Goal: Information Seeking & Learning: Check status

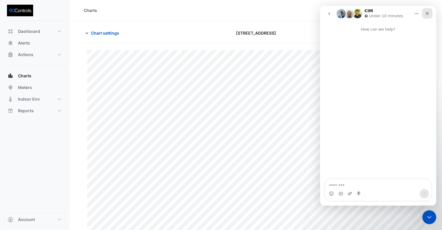
click at [429, 14] on div "Close" at bounding box center [426, 13] width 10 height 10
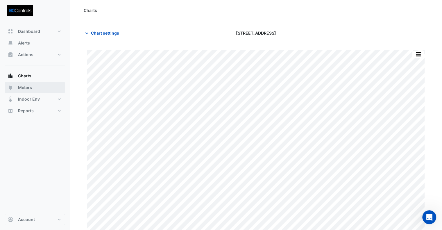
click at [28, 86] on span "Meters" at bounding box center [25, 87] width 14 height 6
click at [114, 47] on div "Print Save as JPEG Save as PNG Pivot Data Table Export CSV - Flat Export CSV - …" at bounding box center [256, 141] width 344 height 196
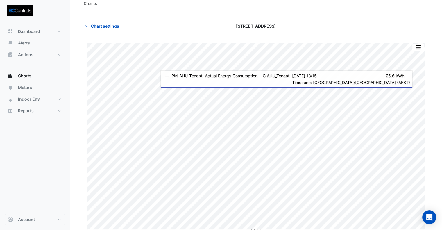
scroll to position [9, 0]
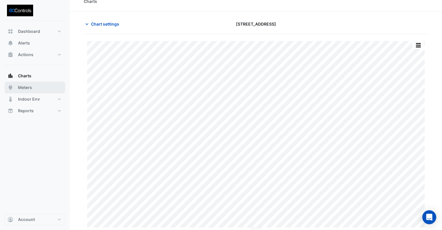
click at [29, 86] on span "Meters" at bounding box center [25, 87] width 14 height 6
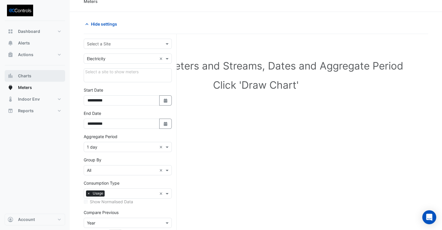
click at [24, 75] on span "Charts" at bounding box center [24, 76] width 13 height 6
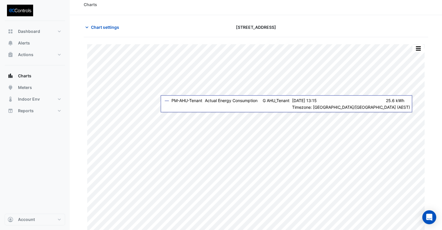
scroll to position [9, 0]
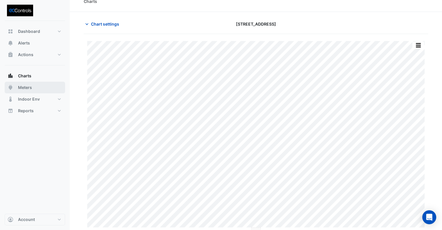
click at [23, 89] on span "Meters" at bounding box center [25, 87] width 14 height 6
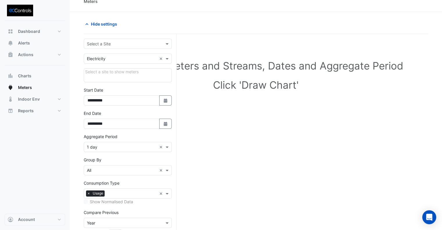
click at [120, 58] on input "text" at bounding box center [122, 59] width 70 height 6
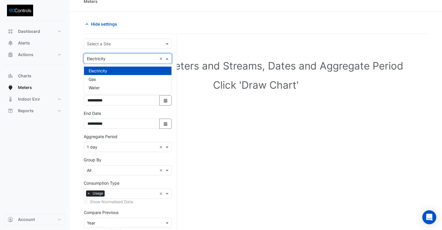
click at [118, 63] on div "Utility Type × Electricity ×" at bounding box center [128, 58] width 88 height 10
click at [24, 76] on span "Charts" at bounding box center [24, 76] width 13 height 6
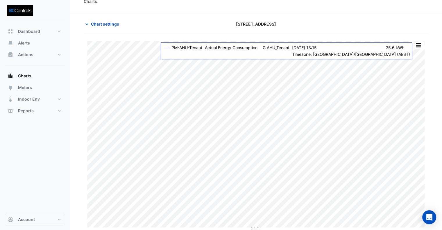
type input "**********"
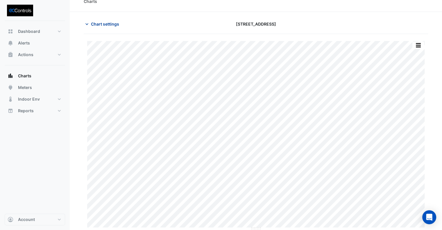
click at [114, 22] on button "Chart settings" at bounding box center [103, 24] width 39 height 10
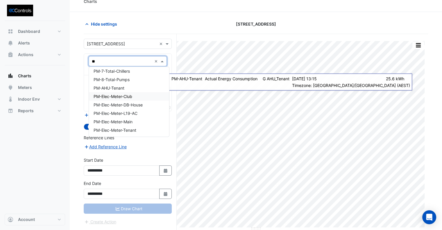
scroll to position [57, 0]
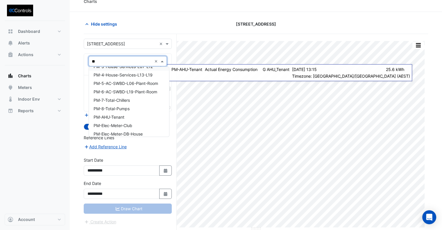
click at [115, 62] on input "**" at bounding box center [122, 61] width 60 height 6
drag, startPoint x: 110, startPoint y: 61, endPoint x: 104, endPoint y: 61, distance: 5.8
click at [104, 61] on input "**" at bounding box center [122, 61] width 60 height 6
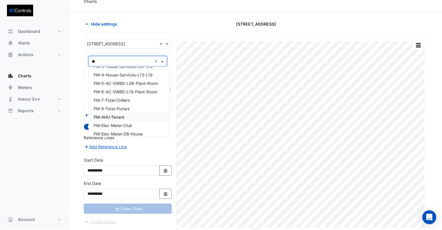
type input "**"
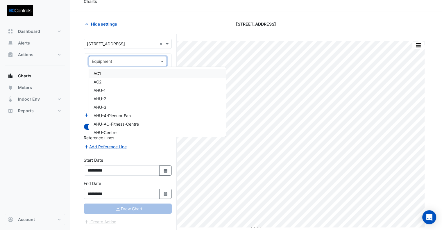
click at [117, 63] on input "text" at bounding box center [122, 61] width 60 height 6
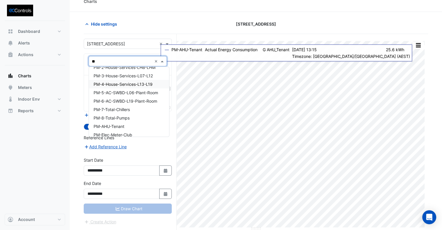
scroll to position [58, 0]
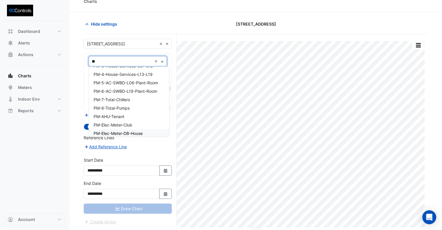
type input "**"
click at [76, 59] on section "Hide settings 167 Macquarie St Print Save as JPEG Save as PNG Pivot Data Table …" at bounding box center [256, 127] width 372 height 231
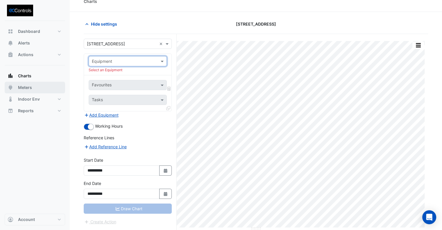
click at [26, 84] on span "Meters" at bounding box center [25, 87] width 14 height 6
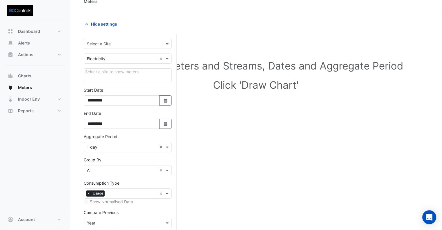
click at [114, 41] on input "text" at bounding box center [122, 44] width 70 height 6
click at [106, 55] on span "[STREET_ADDRESS]" at bounding box center [108, 55] width 38 height 5
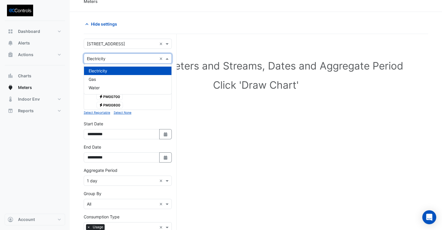
click at [115, 56] on input "text" at bounding box center [122, 59] width 70 height 6
click at [102, 80] on div "Gas" at bounding box center [127, 79] width 87 height 8
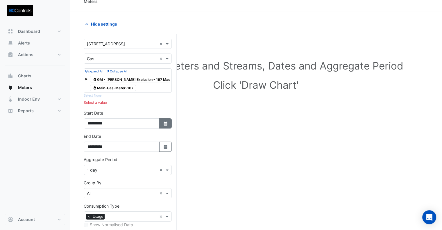
click at [163, 123] on button "Select Date" at bounding box center [165, 123] width 13 height 10
select select "*"
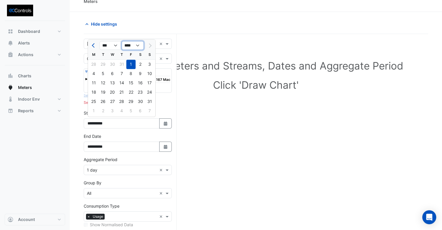
click at [131, 48] on select "**** **** **** **** **** **** **** **** **** **** ****" at bounding box center [133, 45] width 22 height 9
select select "****"
click at [122, 41] on select "**** **** **** **** **** **** **** **** **** **** ****" at bounding box center [133, 45] width 22 height 9
click at [122, 64] on div "1" at bounding box center [121, 64] width 9 height 9
type input "**********"
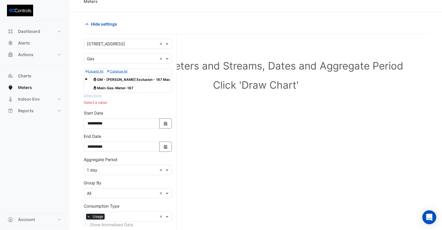
scroll to position [38, 0]
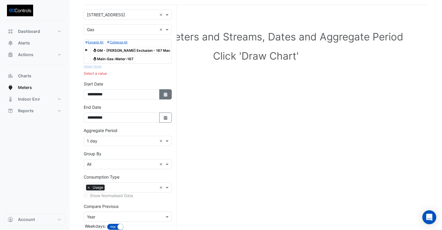
click at [164, 96] on fa-icon "Select Date" at bounding box center [165, 94] width 5 height 5
select select "*"
select select "****"
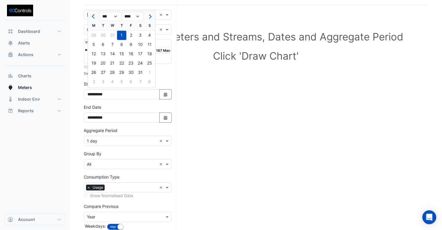
click at [142, 72] on div "31" at bounding box center [140, 72] width 9 height 9
type input "**********"
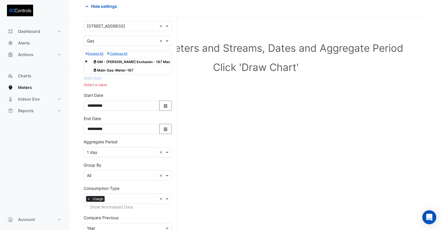
scroll to position [0, 0]
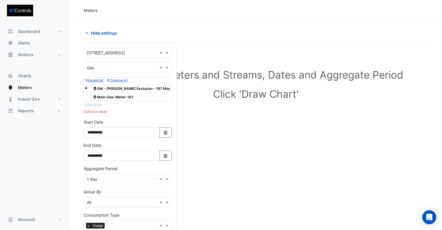
click at [124, 96] on span "Gas Main-Gas-Meter-167" at bounding box center [113, 96] width 46 height 7
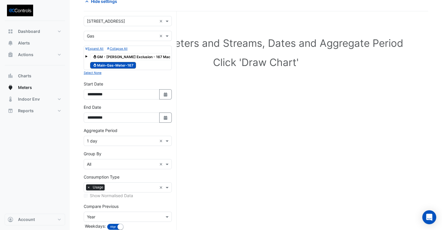
scroll to position [63, 0]
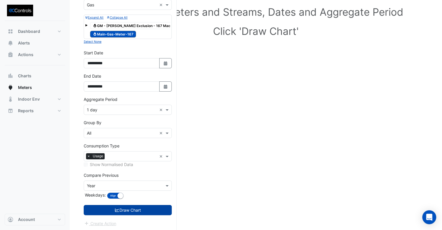
click at [143, 205] on button "Draw Chart" at bounding box center [128, 210] width 88 height 10
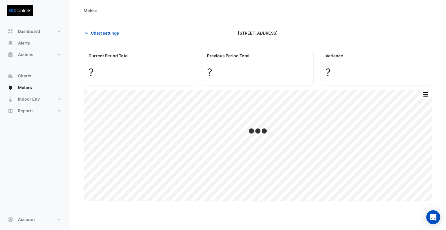
click at [179, 118] on div at bounding box center [258, 125] width 348 height 14
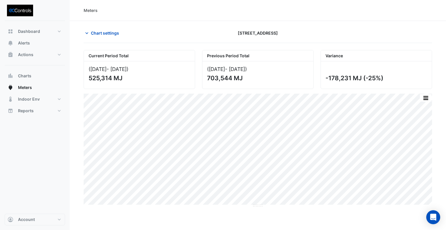
click at [235, 206] on div "Print Save as JPEG Save as PNG Pivot Data Table Export CSV - Flat Export CSV - …" at bounding box center [258, 150] width 348 height 114
click at [236, 204] on div "Print Save as JPEG Save as PNG Pivot Data Table Export CSV - Flat Export CSV - …" at bounding box center [258, 148] width 348 height 111
drag, startPoint x: 326, startPoint y: 78, endPoint x: 385, endPoint y: 79, distance: 58.6
click at [385, 79] on div "-178,231 MJ (-25%)" at bounding box center [375, 77] width 100 height 7
click at [320, 77] on div "Variance -178,231 MJ (-25%)" at bounding box center [376, 69] width 118 height 39
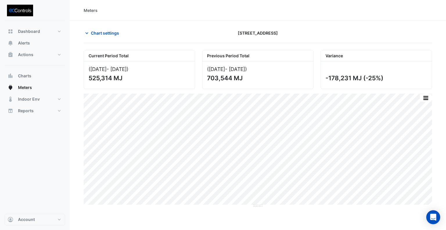
drag, startPoint x: 132, startPoint y: 78, endPoint x: 86, endPoint y: 76, distance: 46.8
click at [86, 76] on div "(31 Aug 24 - 31 Aug 25 ) 525,314 MJ" at bounding box center [139, 74] width 111 height 27
click at [105, 33] on span "Chart settings" at bounding box center [105, 33] width 28 height 6
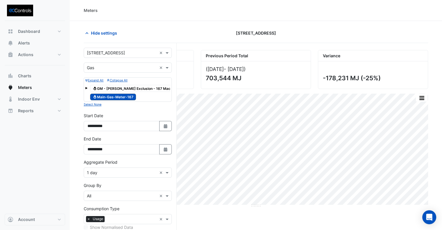
click at [125, 89] on span "Gas GM - NABERS Exclusion - 167 Macquarie" at bounding box center [136, 88] width 93 height 7
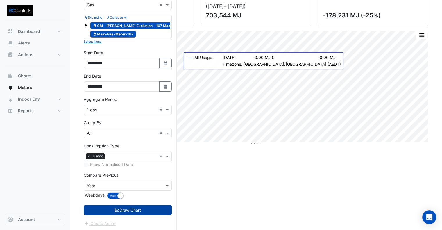
click at [143, 208] on button "Draw Chart" at bounding box center [128, 210] width 88 height 10
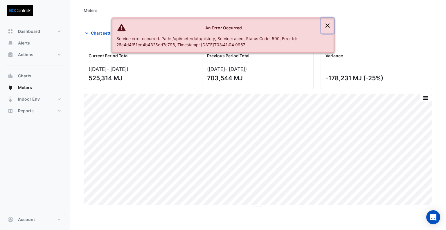
click at [324, 25] on button "Close" at bounding box center [327, 26] width 13 height 16
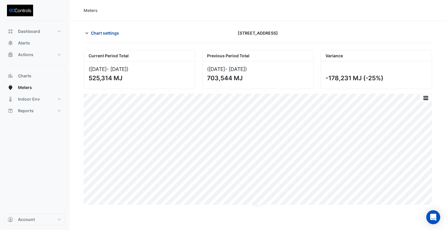
click at [105, 31] on span "Chart settings" at bounding box center [105, 33] width 28 height 6
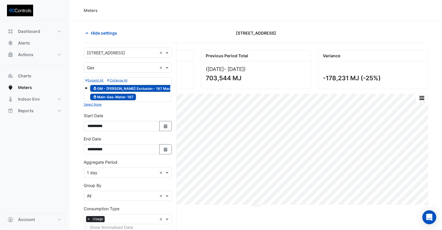
click at [116, 97] on span "Gas Main-Gas-Meter-167" at bounding box center [113, 96] width 46 height 7
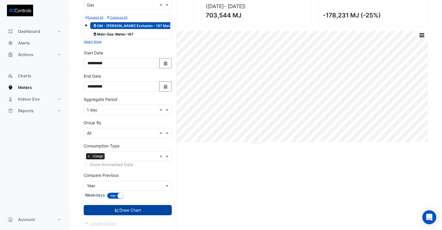
click at [129, 210] on button "Draw Chart" at bounding box center [128, 210] width 88 height 10
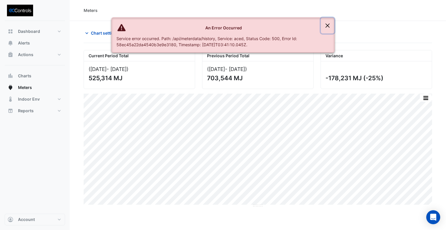
click at [327, 25] on button "Close" at bounding box center [327, 26] width 13 height 16
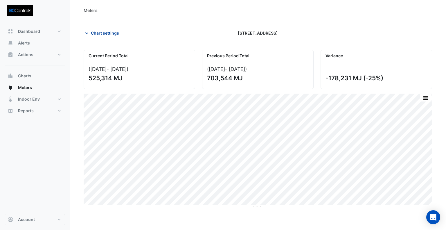
click at [112, 31] on span "Chart settings" at bounding box center [105, 33] width 28 height 6
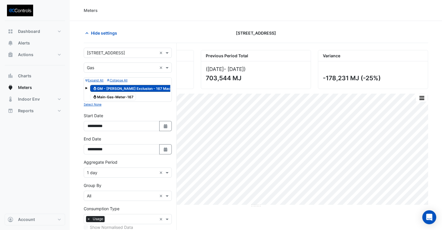
drag, startPoint x: 117, startPoint y: 95, endPoint x: 128, endPoint y: 88, distance: 13.5
click at [117, 95] on span "Gas Main-Gas-Meter-167" at bounding box center [113, 96] width 46 height 7
click at [129, 88] on span "Gas GM - NABERS Exclusion - 167 Macquarie" at bounding box center [136, 88] width 93 height 7
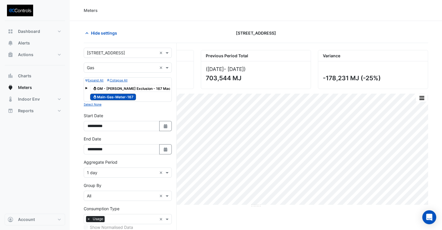
click at [123, 95] on span "Gas Main-Gas-Meter-167" at bounding box center [113, 96] width 46 height 7
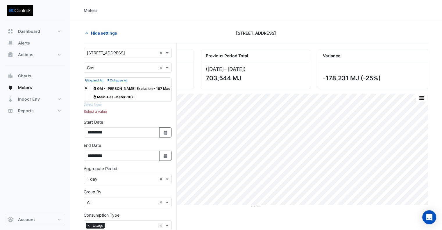
click at [130, 89] on span "Gas GM - NABERS Exclusion - 167 Macquarie" at bounding box center [136, 88] width 93 height 7
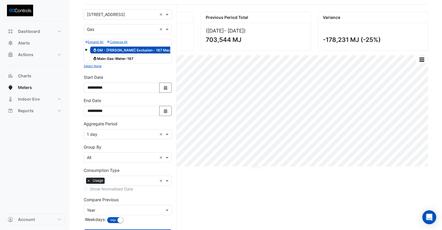
scroll to position [63, 0]
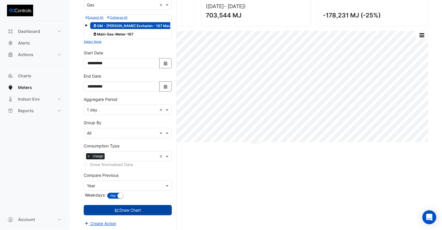
click at [120, 212] on button "Draw Chart" at bounding box center [128, 210] width 88 height 10
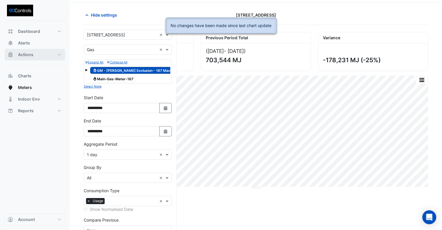
scroll to position [0, 0]
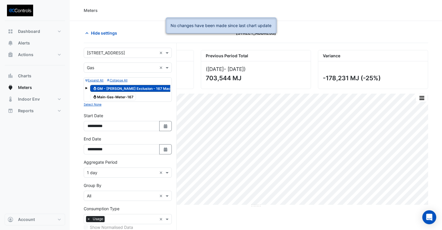
click at [118, 98] on span "Gas Main-Gas-Meter-167" at bounding box center [113, 96] width 46 height 7
click at [121, 88] on span "Gas GM - NABERS Exclusion - 167 Macquarie" at bounding box center [136, 88] width 93 height 7
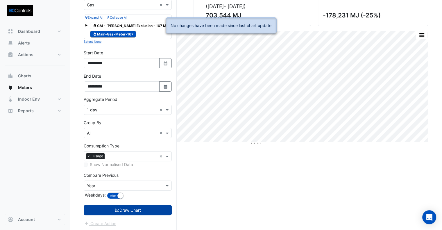
click at [116, 208] on icon "submit" at bounding box center [116, 210] width 5 height 4
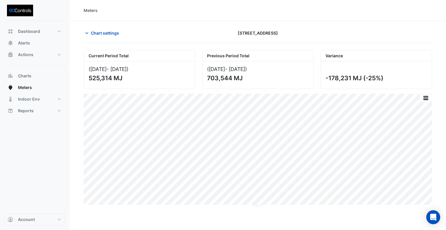
drag, startPoint x: 87, startPoint y: 78, endPoint x: 140, endPoint y: 79, distance: 53.1
click at [140, 79] on div "(31 Aug 24 - 31 Aug 25 ) 525,314 MJ" at bounding box center [139, 74] width 111 height 27
drag, startPoint x: 206, startPoint y: 77, endPoint x: 253, endPoint y: 78, distance: 47.9
click at [253, 77] on div "(02 Sep 23 - 01 Sep 24 ) 703,544 MJ" at bounding box center [257, 74] width 111 height 27
click at [295, 72] on div "(02 Sep 23 - 01 Sep 24 ) 703,544 MJ" at bounding box center [257, 74] width 111 height 27
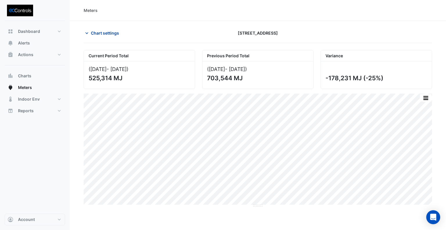
click at [102, 33] on span "Chart settings" at bounding box center [105, 33] width 28 height 6
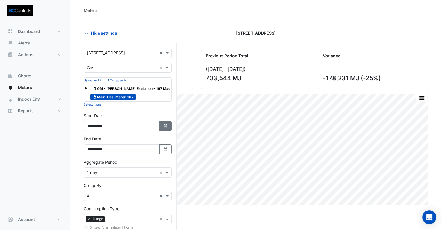
click at [164, 125] on icon "button" at bounding box center [164, 126] width 3 height 4
select select "*"
select select "****"
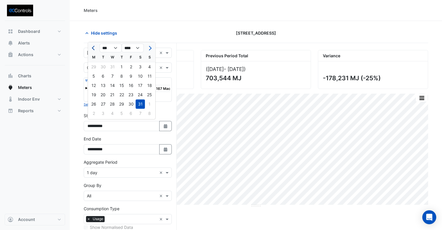
click at [93, 49] on span "Previous month" at bounding box center [94, 48] width 4 height 4
click at [93, 48] on span "Previous month" at bounding box center [94, 48] width 4 height 4
click at [150, 50] on button "Next month" at bounding box center [149, 47] width 7 height 9
click at [92, 48] on span "Previous month" at bounding box center [94, 48] width 4 height 4
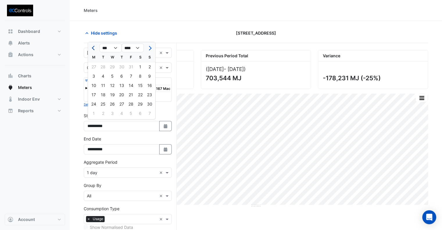
click at [93, 48] on span "Previous month" at bounding box center [94, 48] width 4 height 4
click at [94, 47] on span "Previous month" at bounding box center [94, 48] width 4 height 4
select select "*"
click at [131, 66] on div "1" at bounding box center [130, 66] width 9 height 9
type input "**********"
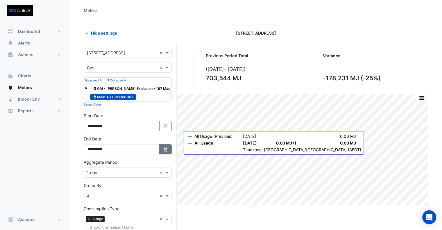
click at [167, 151] on button "Select Date" at bounding box center [165, 149] width 13 height 10
select select "*"
select select "****"
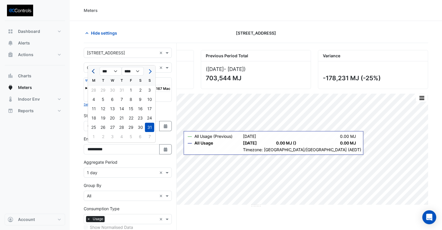
click at [94, 69] on span "Previous month" at bounding box center [94, 71] width 4 height 4
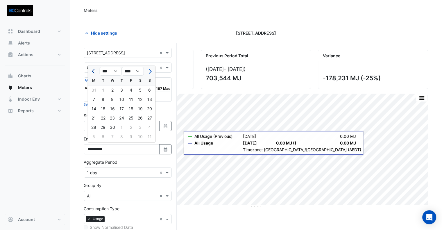
select select "*"
click at [142, 90] on div "1" at bounding box center [140, 89] width 9 height 9
type input "**********"
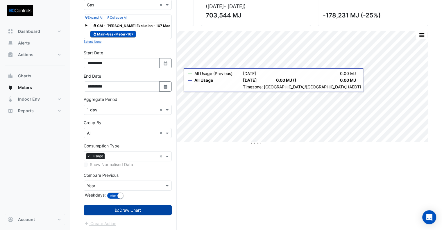
click at [129, 210] on button "Draw Chart" at bounding box center [128, 210] width 88 height 10
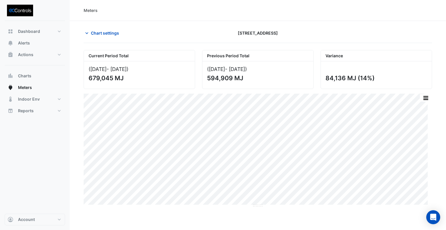
drag, startPoint x: 327, startPoint y: 78, endPoint x: 355, endPoint y: 78, distance: 27.3
click at [355, 78] on div "84,136 MJ (14%)" at bounding box center [375, 77] width 100 height 7
click at [309, 78] on div "(03 Mar 23 - 02 Mar 24 ) 594,909 MJ" at bounding box center [257, 74] width 111 height 27
click at [286, 204] on div "Print Save as JPEG Save as PNG Pivot Data Table Export CSV - Flat Export CSV - …" at bounding box center [258, 148] width 348 height 111
click at [102, 30] on span "Chart settings" at bounding box center [105, 33] width 28 height 6
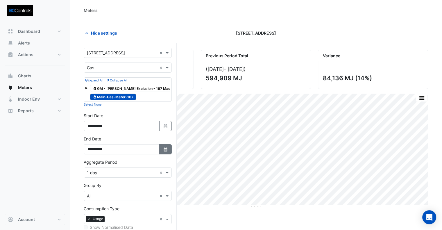
click at [163, 151] on button "Select Date" at bounding box center [165, 149] width 13 height 10
select select "*"
select select "****"
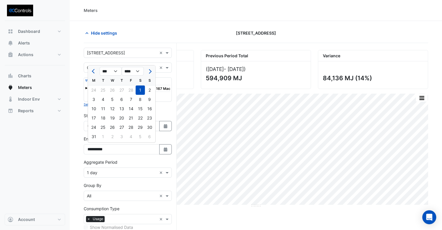
click at [305, 78] on div "(03 Mar 23 - 02 Mar 24 ) 594,909 MJ" at bounding box center [255, 74] width 109 height 27
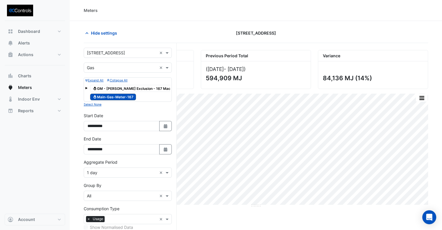
click at [183, 18] on div "Meters" at bounding box center [256, 10] width 372 height 21
click at [110, 33] on span "Hide settings" at bounding box center [104, 33] width 26 height 6
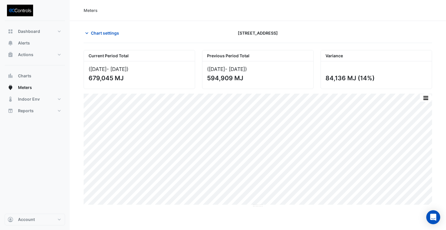
click at [286, 204] on div "Print Save as JPEG Save as PNG Pivot Data Table Export CSV - Flat Export CSV - …" at bounding box center [258, 150] width 348 height 114
drag, startPoint x: 136, startPoint y: 75, endPoint x: 86, endPoint y: 66, distance: 50.9
click at [86, 66] on div "(01 Mar 24 - 01 Mar 25 ) 679,045 MJ" at bounding box center [139, 74] width 111 height 27
click at [28, 88] on span "Meters" at bounding box center [25, 87] width 14 height 6
click at [116, 35] on span "Chart settings" at bounding box center [105, 33] width 28 height 6
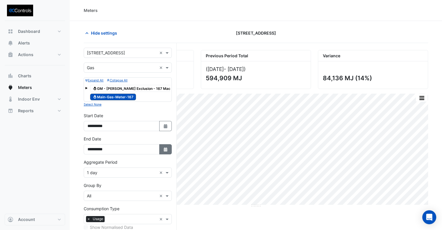
click at [162, 144] on button "Select Date" at bounding box center [165, 149] width 13 height 10
select select "*"
select select "****"
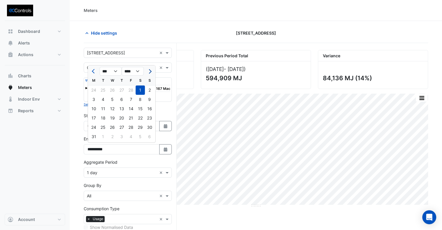
click at [151, 71] on span "Next month" at bounding box center [149, 71] width 4 height 4
click at [151, 70] on button "Next month" at bounding box center [149, 70] width 7 height 9
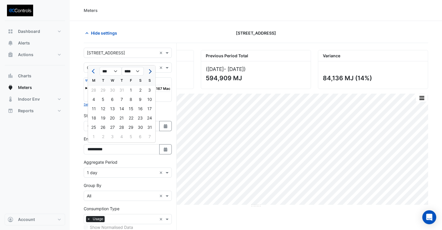
click at [151, 70] on button "Next month" at bounding box center [149, 70] width 7 height 9
select select "*"
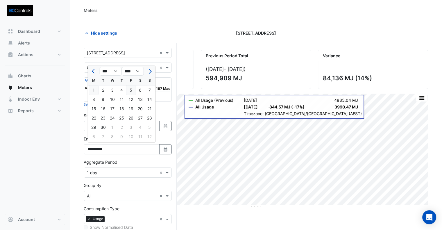
click at [131, 91] on div "5" at bounding box center [130, 89] width 9 height 9
type input "**********"
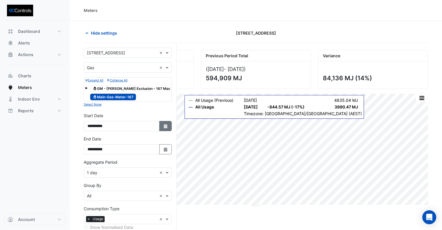
click at [164, 124] on icon "Select Date" at bounding box center [165, 126] width 5 height 4
select select "*"
select select "****"
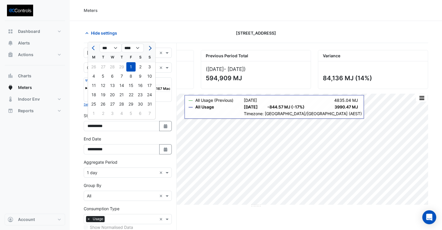
click at [148, 47] on span "Next month" at bounding box center [149, 48] width 4 height 4
click at [149, 46] on span "Next month" at bounding box center [149, 48] width 4 height 4
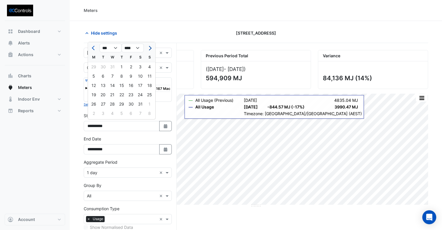
click at [149, 46] on span "Next month" at bounding box center [149, 48] width 4 height 4
select select "*"
click at [152, 67] on div "1" at bounding box center [149, 66] width 9 height 9
type input "**********"
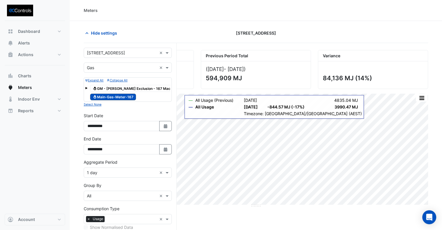
click at [110, 69] on input "text" at bounding box center [122, 68] width 70 height 6
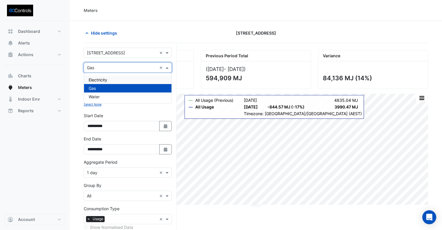
click at [109, 79] on div "Electricity" at bounding box center [127, 79] width 87 height 8
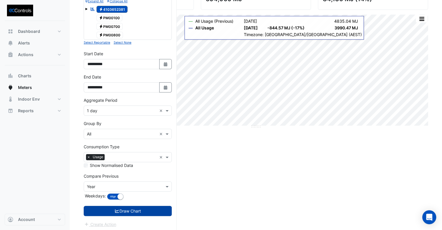
click at [130, 206] on button "Draw Chart" at bounding box center [128, 211] width 88 height 10
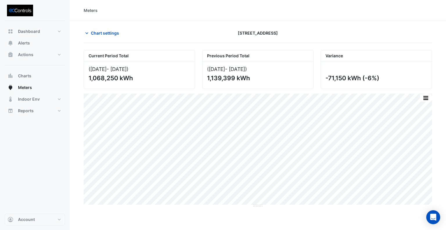
drag, startPoint x: 256, startPoint y: 78, endPoint x: 199, endPoint y: 78, distance: 56.9
click at [199, 78] on div "Previous Period Total (03 Sep 23 - 06 Sep 24 ) 1,139,399 kWh" at bounding box center [258, 69] width 118 height 39
click at [276, 73] on div "(03 Sep 23 - 06 Sep 24 ) 1,139,399 kWh" at bounding box center [257, 74] width 111 height 27
click at [274, 73] on div "(03 Sep 23 - 06 Sep 24 ) 1,139,399 kWh" at bounding box center [257, 74] width 111 height 27
drag, startPoint x: 326, startPoint y: 79, endPoint x: 379, endPoint y: 81, distance: 52.9
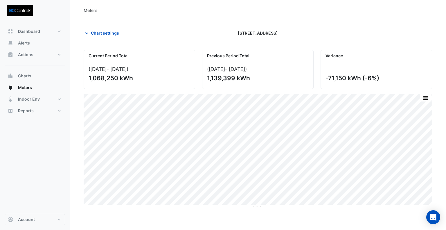
click at [379, 81] on div "-71,150 kWh (-6%)" at bounding box center [375, 77] width 100 height 7
click at [100, 31] on span "Chart settings" at bounding box center [105, 33] width 28 height 6
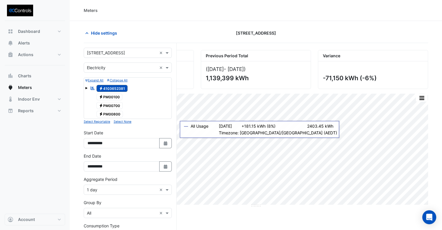
click at [112, 68] on input "text" at bounding box center [122, 68] width 70 height 6
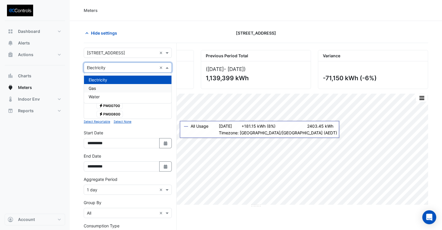
click at [100, 88] on div "Gas" at bounding box center [127, 88] width 87 height 8
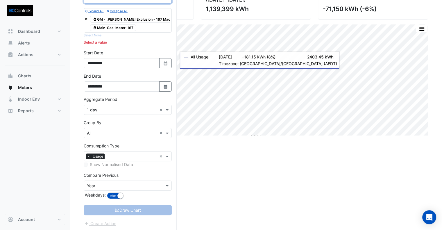
click at [119, 30] on div "Gas Main-Gas-Meter-167" at bounding box center [113, 28] width 49 height 8
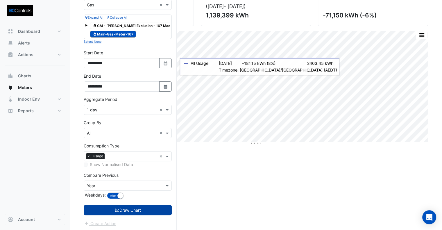
click at [137, 211] on button "Draw Chart" at bounding box center [128, 210] width 88 height 10
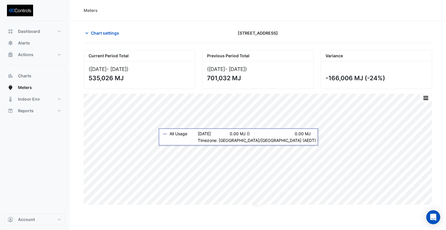
drag, startPoint x: 247, startPoint y: 80, endPoint x: 181, endPoint y: 47, distance: 73.5
click at [181, 47] on div "Current Period Total (01 Sep 24 - 05 Sep 25 ) 535,026 MJ Previous Period Total …" at bounding box center [257, 67] width 355 height 44
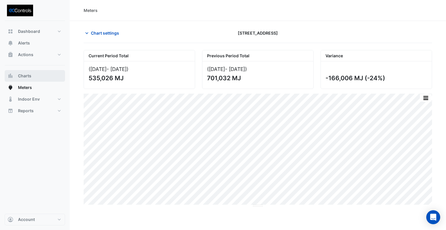
click at [25, 74] on span "Charts" at bounding box center [24, 76] width 13 height 6
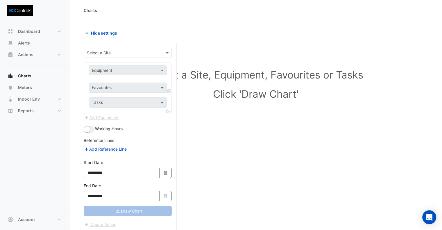
click at [103, 55] on input "text" at bounding box center [122, 53] width 70 height 6
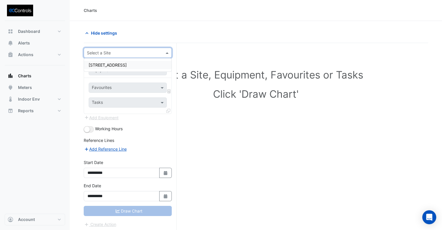
click at [106, 66] on span "[STREET_ADDRESS]" at bounding box center [108, 64] width 38 height 5
click at [105, 72] on input "text" at bounding box center [122, 70] width 60 height 6
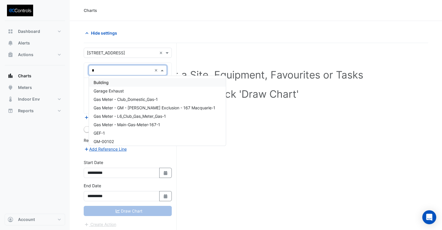
type input "**"
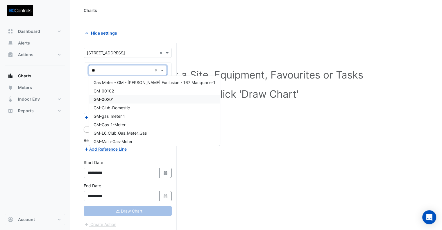
scroll to position [2, 0]
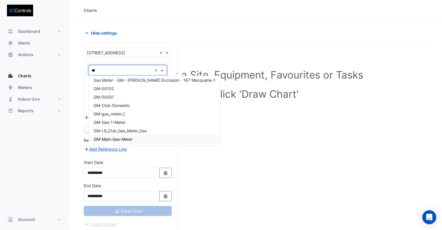
click at [125, 140] on span "GM-Main-Gas-Meter" at bounding box center [112, 138] width 39 height 5
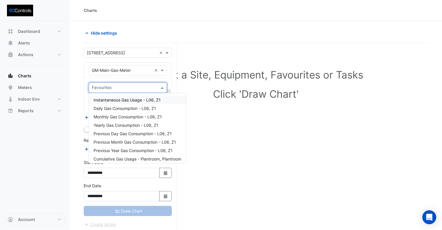
click at [112, 88] on input "text" at bounding box center [124, 88] width 65 height 6
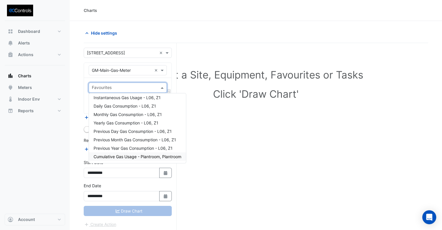
click at [127, 157] on span "Cumulative Gas Usage - Plantroom, Plantroom" at bounding box center [137, 156] width 88 height 5
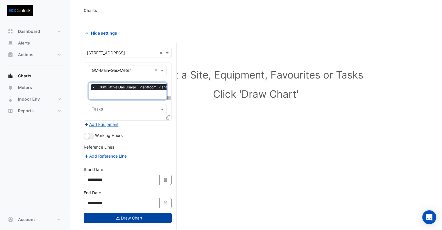
click at [132, 216] on button "Draw Chart" at bounding box center [128, 217] width 88 height 10
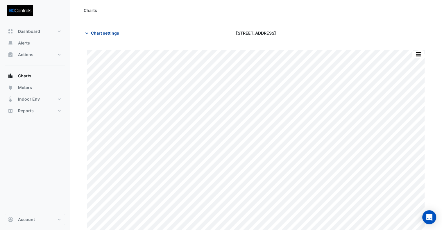
click at [102, 32] on span "Chart settings" at bounding box center [105, 33] width 28 height 6
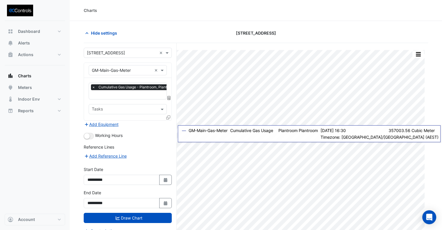
scroll to position [22, 0]
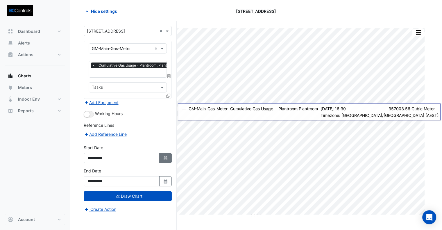
click at [169, 155] on button "Select Date" at bounding box center [165, 158] width 13 height 10
select select "*"
select select "****"
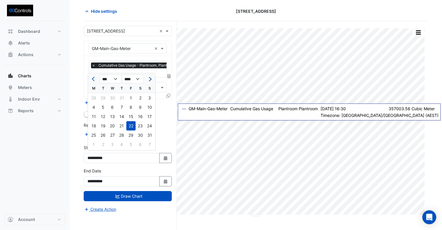
click at [150, 81] on button "Next month" at bounding box center [149, 78] width 7 height 9
select select "*"
click at [150, 81] on div at bounding box center [150, 78] width 12 height 9
click at [127, 99] on div "5" at bounding box center [130, 97] width 9 height 9
type input "**********"
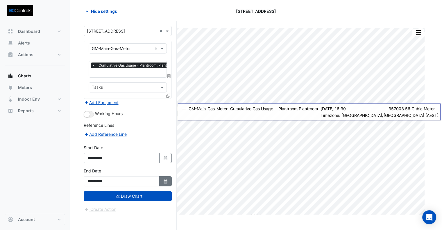
click at [164, 179] on icon "Select Date" at bounding box center [165, 181] width 5 height 4
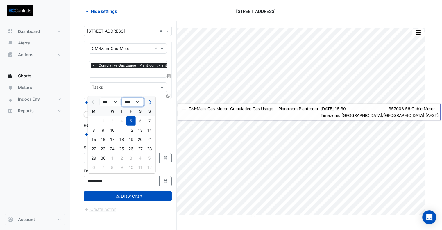
click at [131, 103] on select "**** **** **** **** **** **** **** **** **** **** ****" at bounding box center [133, 102] width 22 height 9
click at [138, 99] on select "**** **** **** **** **** **** **** **** **** **** ****" at bounding box center [133, 102] width 22 height 9
click at [160, 125] on div "Reference Lines" at bounding box center [128, 126] width 88 height 8
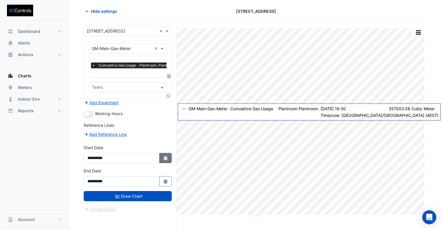
click at [166, 155] on fa-icon "Select Date" at bounding box center [165, 157] width 5 height 5
select select "*"
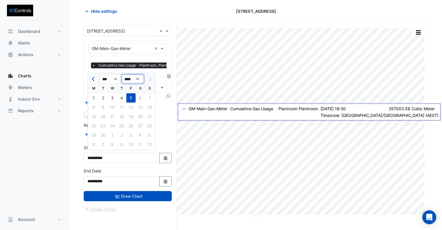
click at [135, 79] on select "**** **** **** **** **** **** **** **** **** **** ****" at bounding box center [133, 79] width 22 height 9
select select "****"
click at [122, 75] on select "**** **** **** **** **** **** **** **** **** **** ****" at bounding box center [133, 79] width 22 height 9
click at [149, 97] on div "1" at bounding box center [149, 97] width 9 height 9
type input "**********"
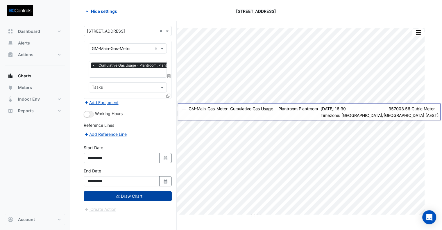
click at [140, 195] on button "Draw Chart" at bounding box center [128, 196] width 88 height 10
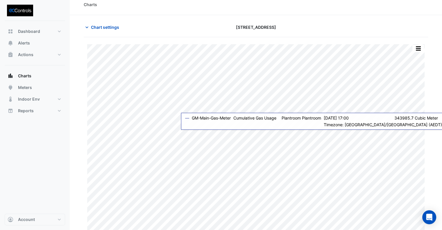
scroll to position [9, 0]
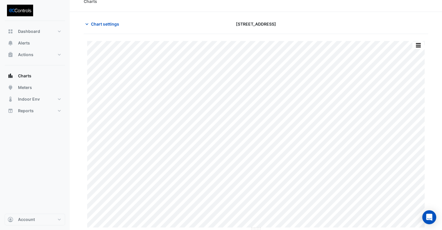
click at [96, 16] on section "Chart settings 167 Macquarie St Print Save as JPEG Save as PNG Pivot Data Table…" at bounding box center [256, 121] width 372 height 218
click at [99, 24] on span "Chart settings" at bounding box center [105, 24] width 28 height 6
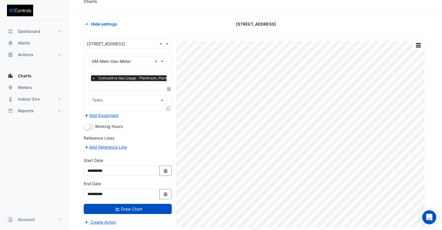
scroll to position [0, 3]
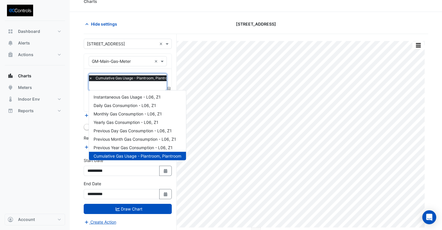
click at [125, 86] on input "text" at bounding box center [132, 86] width 87 height 6
click at [133, 96] on span "Instantaneous Gas Usage - L06, Z1" at bounding box center [126, 96] width 67 height 5
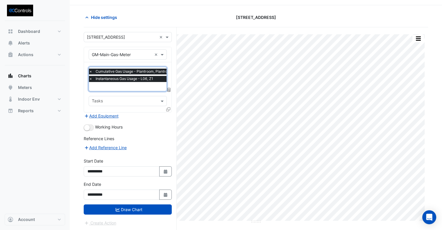
scroll to position [22, 0]
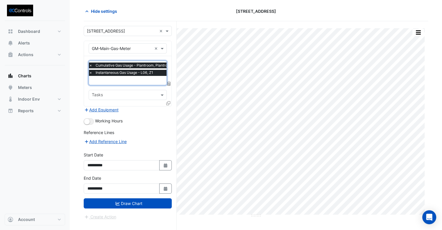
click at [90, 65] on span "×" at bounding box center [90, 65] width 5 height 6
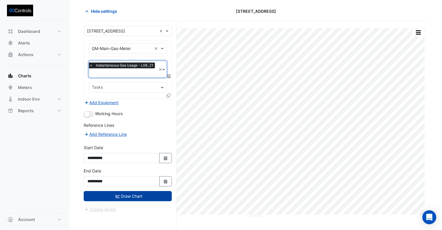
click at [127, 196] on button "Draw Chart" at bounding box center [128, 196] width 88 height 10
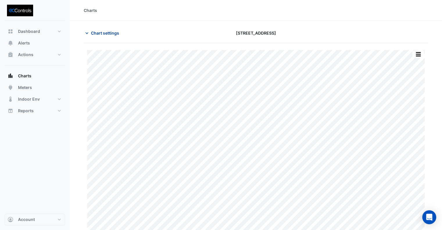
click at [110, 33] on span "Chart settings" at bounding box center [105, 33] width 28 height 6
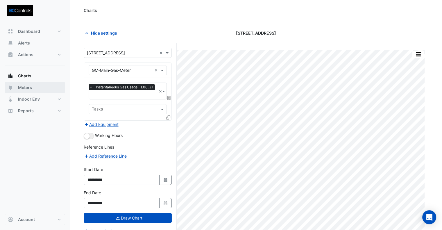
click at [21, 89] on span "Meters" at bounding box center [25, 87] width 14 height 6
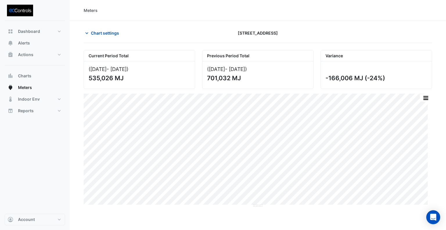
drag, startPoint x: 250, startPoint y: 80, endPoint x: 203, endPoint y: 78, distance: 47.4
click at [203, 78] on div "(03 Sep 23 - 06 Sep 24 ) 701,032 MJ" at bounding box center [257, 74] width 111 height 27
click at [353, 77] on div "-166,006 MJ (-24%)" at bounding box center [375, 77] width 100 height 7
drag, startPoint x: 134, startPoint y: 79, endPoint x: 84, endPoint y: 77, distance: 49.9
click at [84, 77] on div "(01 Sep 24 - 05 Sep 25 ) 535,026 MJ" at bounding box center [139, 74] width 111 height 27
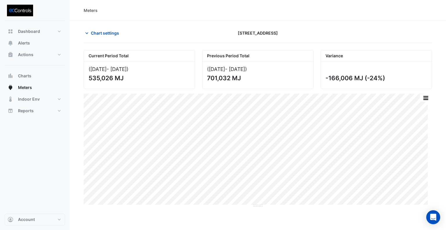
drag, startPoint x: 245, startPoint y: 80, endPoint x: 205, endPoint y: 78, distance: 39.5
click at [205, 78] on div "(03 Sep 23 - 06 Sep 24 ) 701,032 MJ" at bounding box center [257, 74] width 111 height 27
drag, startPoint x: 390, startPoint y: 81, endPoint x: 325, endPoint y: 80, distance: 64.2
click at [325, 80] on div "-166,006 MJ (-24%)" at bounding box center [375, 77] width 100 height 7
drag, startPoint x: 246, startPoint y: 76, endPoint x: 206, endPoint y: 78, distance: 39.8
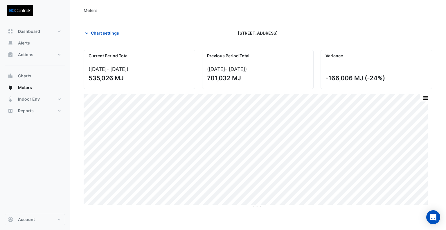
click at [206, 78] on div "(03 Sep 23 - 06 Sep 24 ) 701,032 MJ" at bounding box center [257, 74] width 111 height 27
drag, startPoint x: 128, startPoint y: 78, endPoint x: 82, endPoint y: 77, distance: 45.6
click at [83, 78] on div "Current Period Total (01 Sep 24 - 05 Sep 25 ) 535,026 MJ" at bounding box center [139, 69] width 118 height 39
click at [27, 79] on button "Charts" at bounding box center [35, 76] width 60 height 12
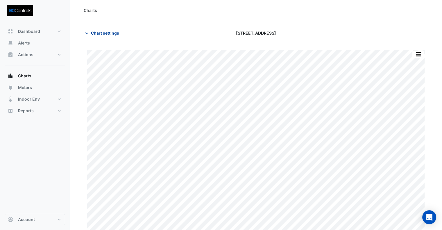
click at [104, 34] on span "Chart settings" at bounding box center [105, 33] width 28 height 6
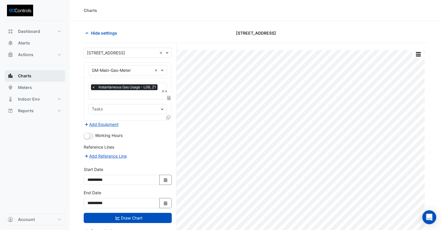
click at [27, 78] on span "Charts" at bounding box center [24, 76] width 13 height 6
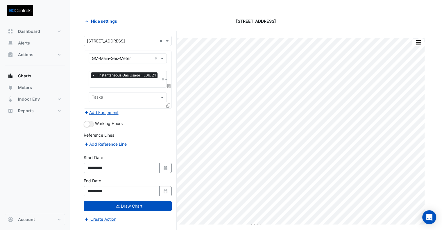
scroll to position [22, 0]
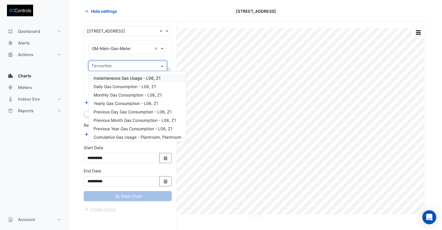
click at [122, 68] on input "text" at bounding box center [124, 66] width 65 height 6
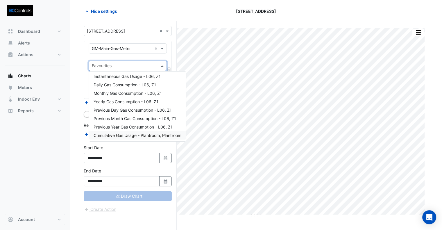
scroll to position [2, 0]
click at [141, 135] on span "Cumulative Gas Usage - Plantroom, Plantroom" at bounding box center [137, 134] width 88 height 5
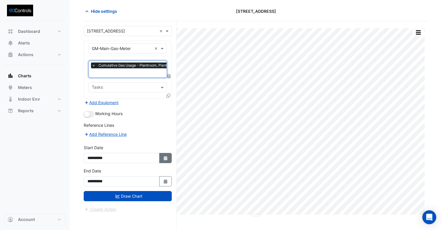
click at [166, 157] on icon "button" at bounding box center [164, 158] width 3 height 4
select select "*"
select select "****"
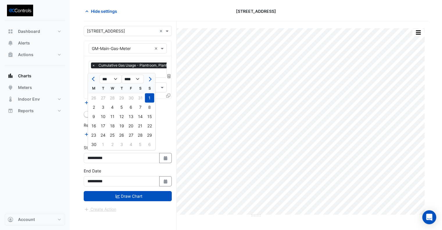
drag, startPoint x: 150, startPoint y: 97, endPoint x: 150, endPoint y: 104, distance: 7.3
click at [150, 97] on div "1" at bounding box center [149, 97] width 9 height 9
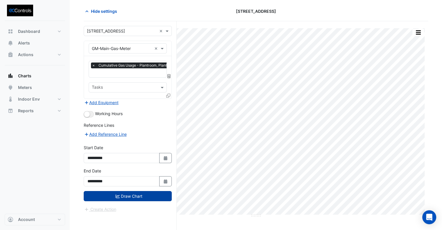
click at [154, 193] on button "Draw Chart" at bounding box center [128, 196] width 88 height 10
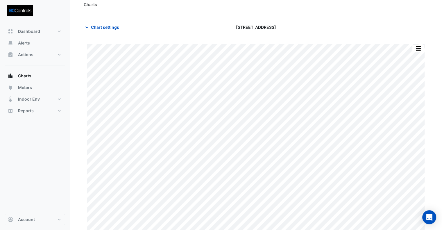
scroll to position [9, 0]
click at [103, 25] on span "Chart settings" at bounding box center [105, 24] width 28 height 6
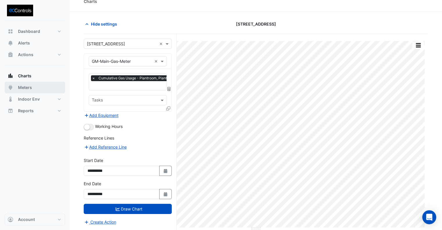
click at [25, 87] on span "Meters" at bounding box center [25, 87] width 14 height 6
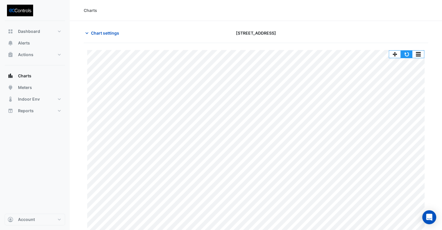
click at [407, 56] on button "button" at bounding box center [406, 54] width 12 height 7
click at [406, 54] on button "button" at bounding box center [406, 54] width 12 height 7
click at [27, 89] on span "Meters" at bounding box center [25, 87] width 14 height 6
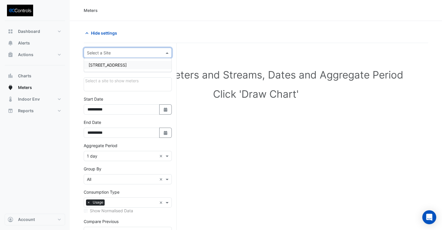
click at [103, 57] on div "Select a Site" at bounding box center [128, 53] width 88 height 10
click at [104, 65] on span "[STREET_ADDRESS]" at bounding box center [108, 64] width 38 height 5
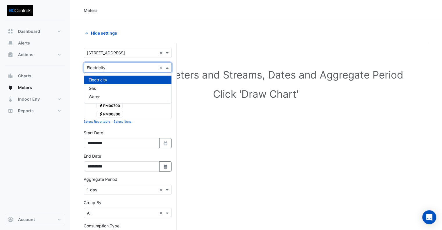
click at [115, 71] on div "Utility Type × Electricity ×" at bounding box center [128, 67] width 88 height 10
click at [110, 87] on div "Gas" at bounding box center [127, 88] width 87 height 8
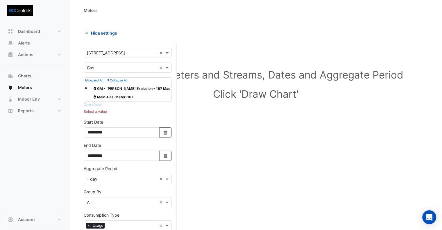
click at [107, 96] on span "Gas Main-Gas-Meter-167" at bounding box center [113, 96] width 46 height 7
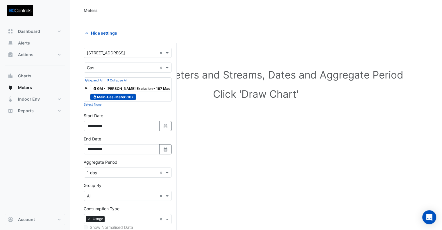
scroll to position [63, 0]
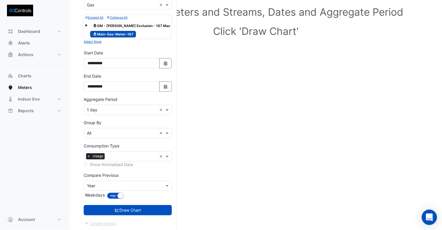
click at [428, 215] on icon "Open Intercom Messenger" at bounding box center [428, 217] width 7 height 8
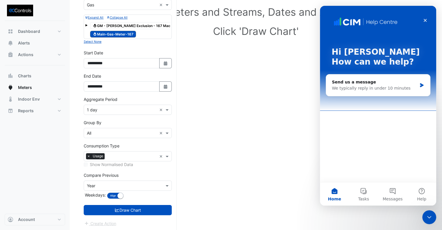
scroll to position [0, 0]
click at [363, 89] on div "We typically reply in under 10 minutes" at bounding box center [373, 88] width 85 height 6
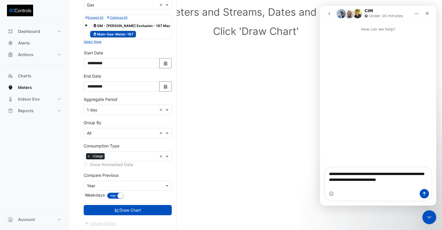
type textarea "**********"
drag, startPoint x: 410, startPoint y: 186, endPoint x: 298, endPoint y: 165, distance: 114.2
click at [320, 165] on html "**********" at bounding box center [378, 105] width 116 height 199
